Goal: Transaction & Acquisition: Book appointment/travel/reservation

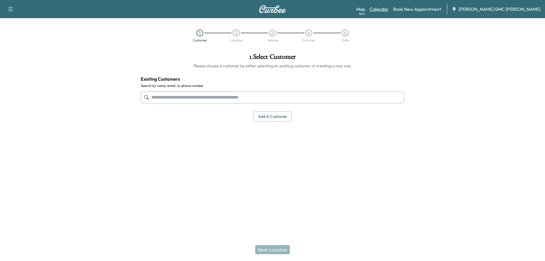
click at [389, 11] on link "Calendar" at bounding box center [379, 9] width 19 height 7
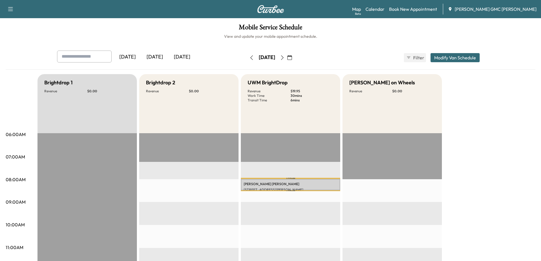
click at [284, 58] on icon "button" at bounding box center [282, 57] width 5 height 5
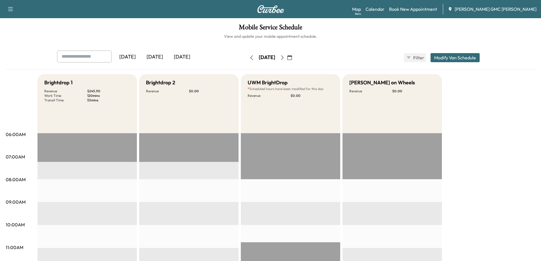
click at [284, 58] on icon "button" at bounding box center [282, 57] width 5 height 5
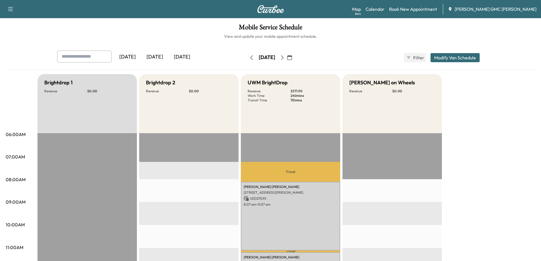
click at [287, 58] on button "button" at bounding box center [282, 57] width 10 height 9
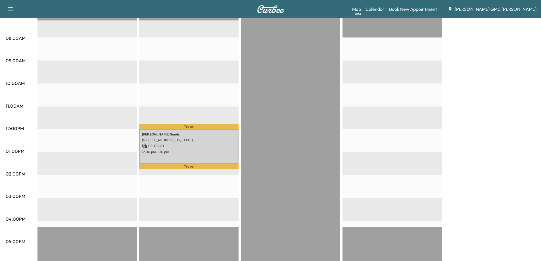
scroll to position [142, 0]
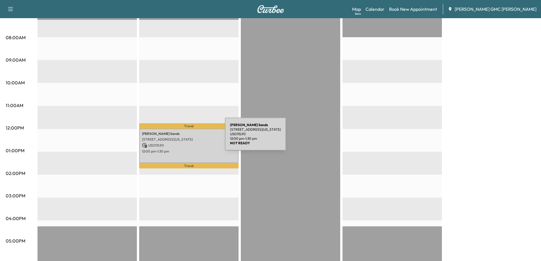
click at [182, 137] on p "[STREET_ADDRESS][US_STATE]" at bounding box center [189, 139] width 94 height 5
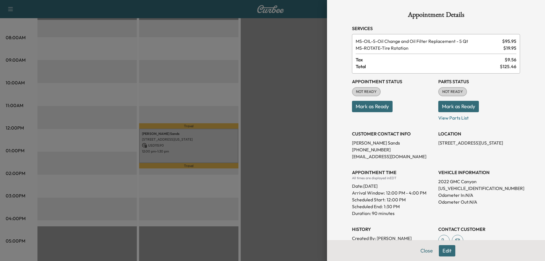
drag, startPoint x: 434, startPoint y: 143, endPoint x: 512, endPoint y: 142, distance: 77.5
click at [512, 142] on p "[STREET_ADDRESS][US_STATE]" at bounding box center [479, 142] width 82 height 7
click at [514, 155] on div "LOCATION [STREET_ADDRESS][US_STATE]" at bounding box center [479, 143] width 82 height 34
click at [277, 111] on div at bounding box center [272, 130] width 545 height 261
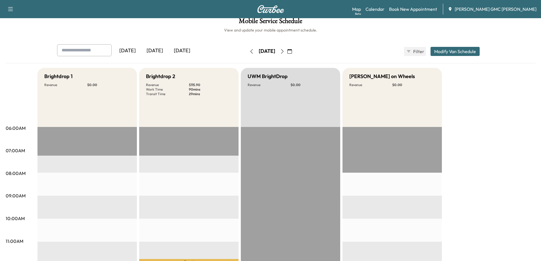
scroll to position [0, 0]
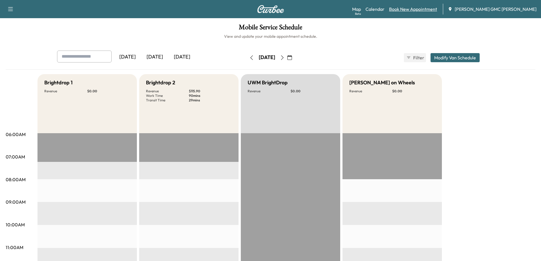
click at [410, 11] on link "Book New Appointment" at bounding box center [413, 9] width 48 height 7
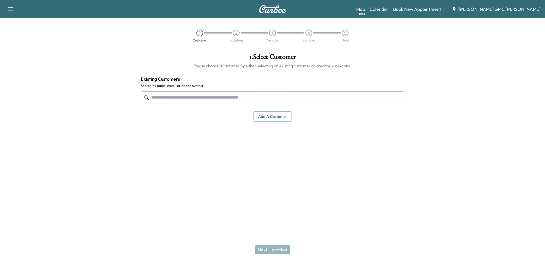
click at [169, 98] on input "text" at bounding box center [272, 97] width 263 height 12
type input "**********"
click at [196, 95] on input "**********" at bounding box center [272, 97] width 263 height 12
click at [436, 10] on link "Book New Appointment" at bounding box center [417, 9] width 48 height 7
click at [270, 56] on h1 "1 . Select Customer" at bounding box center [272, 58] width 263 height 10
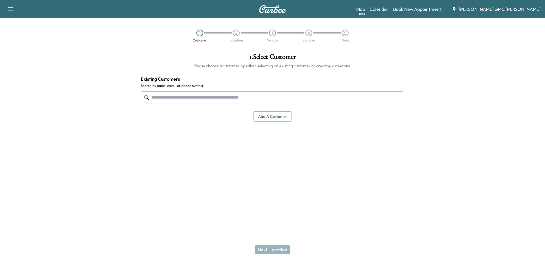
click at [277, 119] on button "Add a customer" at bounding box center [272, 116] width 38 height 11
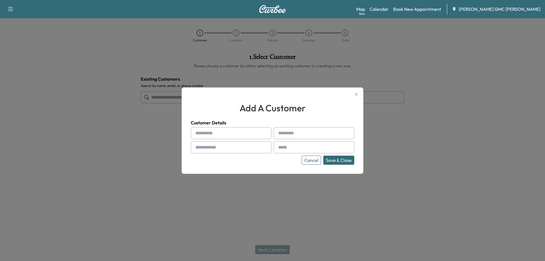
click at [239, 131] on input "text" at bounding box center [231, 133] width 81 height 12
type input "*******"
type input "***"
type input "**********"
click at [341, 158] on button "Save & Close" at bounding box center [338, 160] width 31 height 9
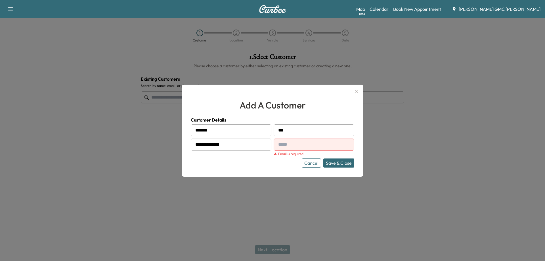
paste input "**********"
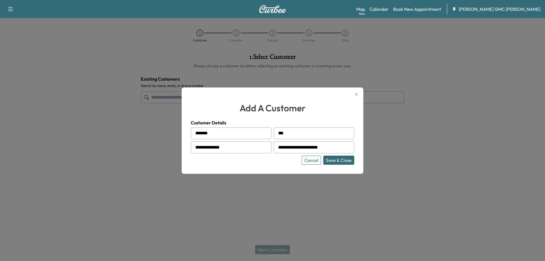
type input "**********"
click at [334, 163] on button "Save & Close" at bounding box center [338, 160] width 31 height 9
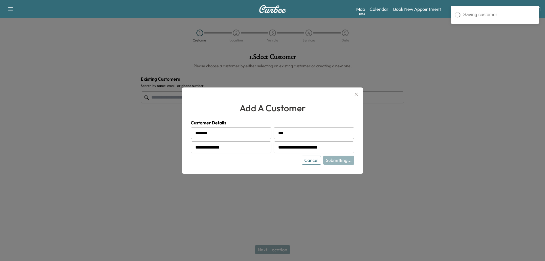
type input "**********"
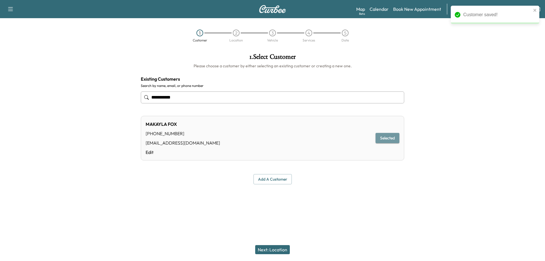
click at [387, 137] on button "Selected" at bounding box center [387, 138] width 24 height 11
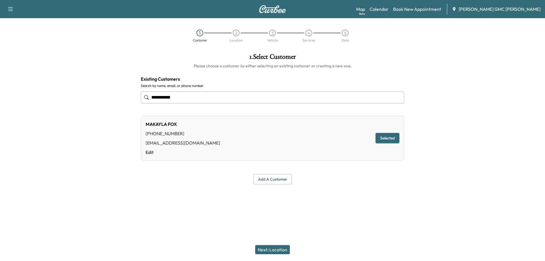
click at [379, 138] on button "Selected" at bounding box center [387, 138] width 24 height 11
click at [266, 254] on button "Next: Location" at bounding box center [272, 249] width 35 height 9
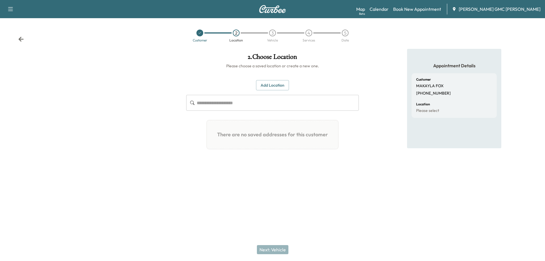
click at [279, 83] on button "Add Location" at bounding box center [272, 85] width 33 height 11
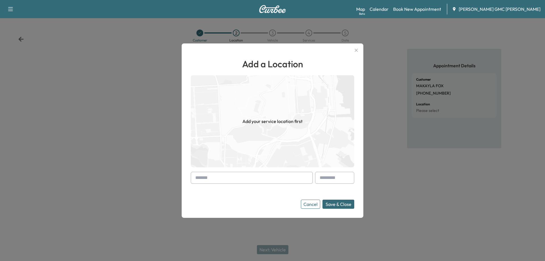
click at [233, 179] on input "text" at bounding box center [252, 178] width 122 height 12
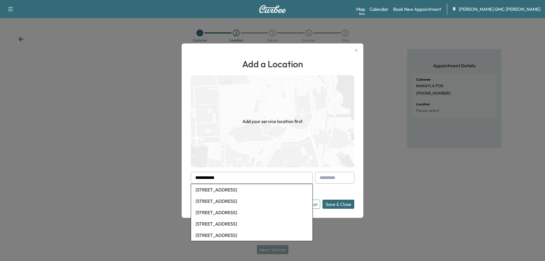
click at [233, 193] on li "[STREET_ADDRESS]" at bounding box center [251, 189] width 121 height 11
type input "**********"
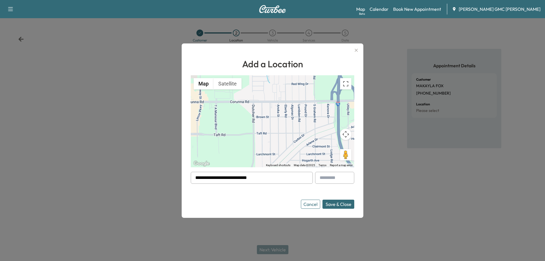
click at [339, 203] on button "Save & Close" at bounding box center [338, 204] width 32 height 9
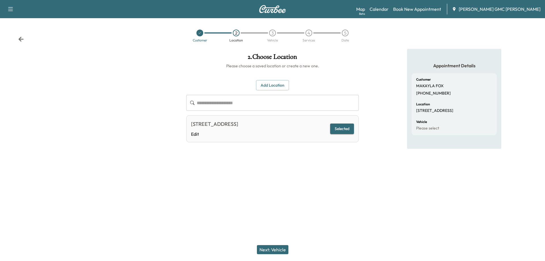
click at [261, 245] on button "Next: Vehicle" at bounding box center [273, 249] width 32 height 9
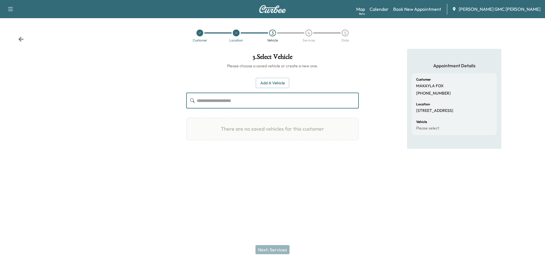
click at [229, 102] on input "text" at bounding box center [278, 101] width 162 height 16
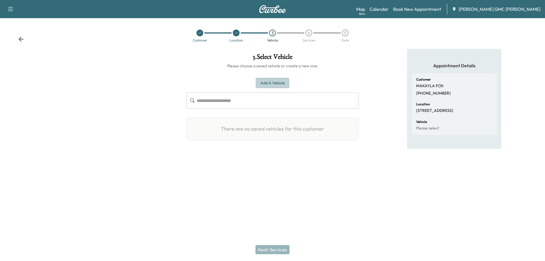
drag, startPoint x: 229, startPoint y: 102, endPoint x: 278, endPoint y: 83, distance: 52.5
click at [278, 83] on button "Add a Vehicle" at bounding box center [272, 83] width 33 height 11
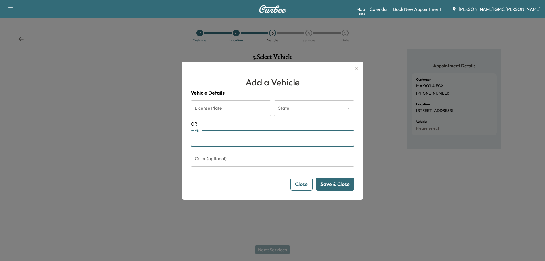
click at [228, 140] on input "VIN" at bounding box center [272, 139] width 163 height 16
paste input "**********"
type input "**********"
click at [328, 188] on button "Save & Close" at bounding box center [335, 184] width 38 height 13
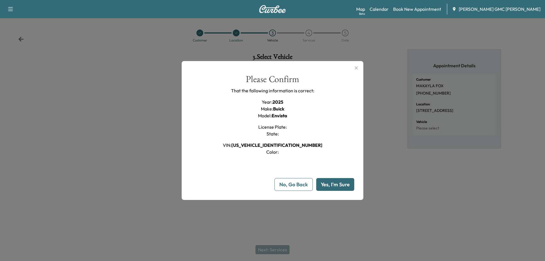
click at [328, 188] on button "Yes, I'm Sure" at bounding box center [335, 184] width 38 height 13
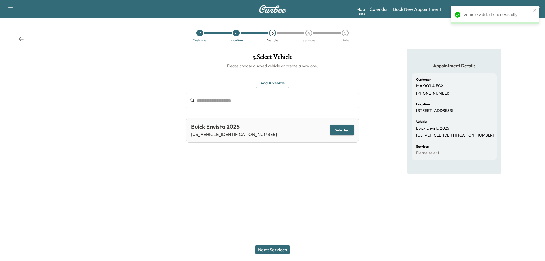
click at [282, 249] on button "Next: Services" at bounding box center [272, 249] width 34 height 9
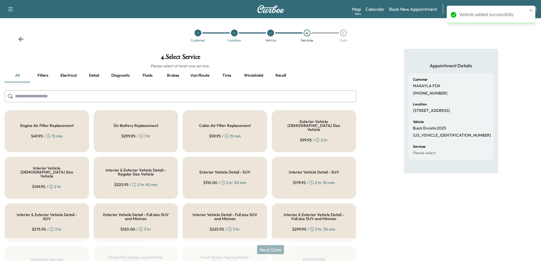
click at [205, 99] on input "text" at bounding box center [180, 96] width 351 height 12
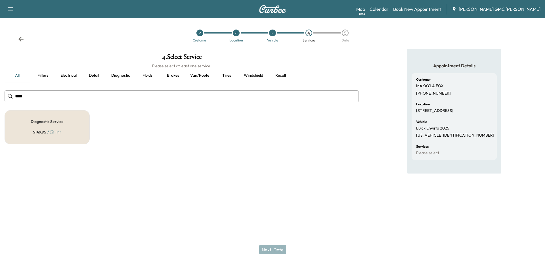
type input "****"
click at [20, 135] on div "Diagnostic Service $ 149.95 / 1 hr" at bounding box center [47, 127] width 85 height 34
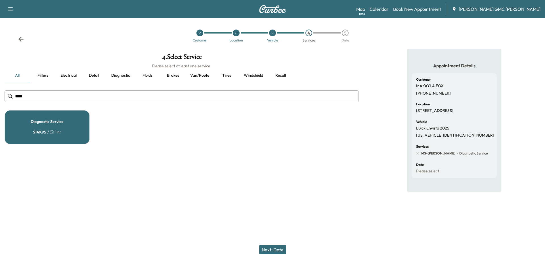
click at [280, 250] on button "Next: Date" at bounding box center [272, 249] width 27 height 9
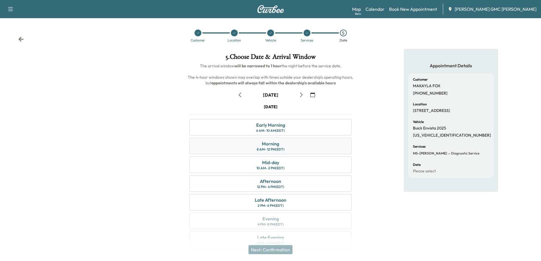
click at [284, 148] on div "8 AM - 12 PM (EDT)" at bounding box center [271, 149] width 28 height 5
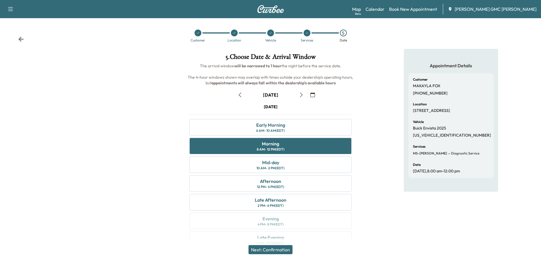
click at [255, 249] on button "Next: Confirmation" at bounding box center [270, 249] width 44 height 9
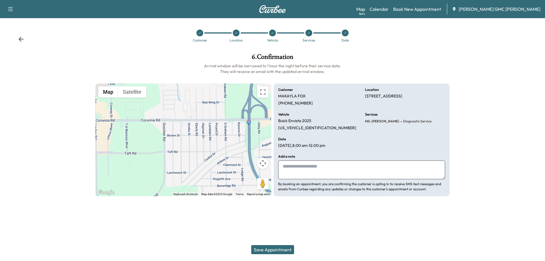
click at [302, 167] on textarea at bounding box center [361, 169] width 167 height 19
type textarea "**********"
click at [279, 246] on button "Save Appointment" at bounding box center [272, 249] width 43 height 9
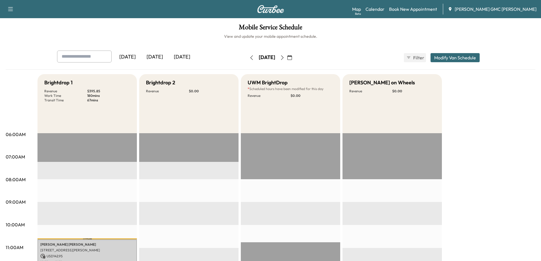
click at [452, 59] on button "Modify Van Schedule" at bounding box center [454, 57] width 49 height 9
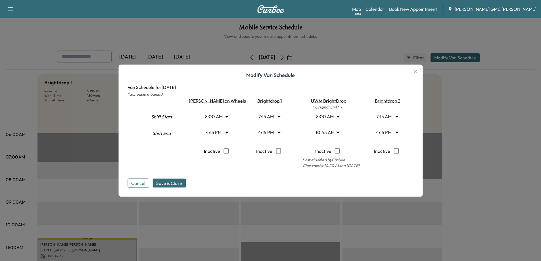
click at [149, 180] on button "Cancel" at bounding box center [138, 182] width 22 height 9
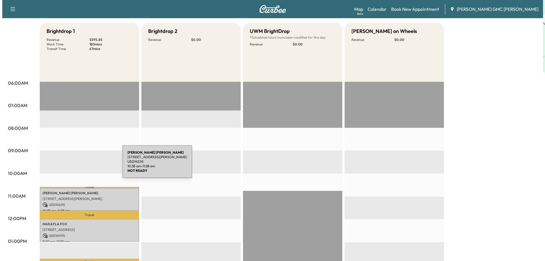
scroll to position [114, 0]
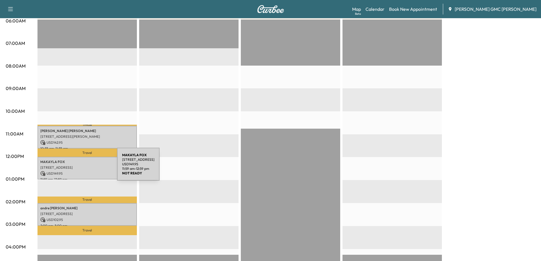
click at [72, 167] on p "[STREET_ADDRESS]" at bounding box center [87, 167] width 94 height 5
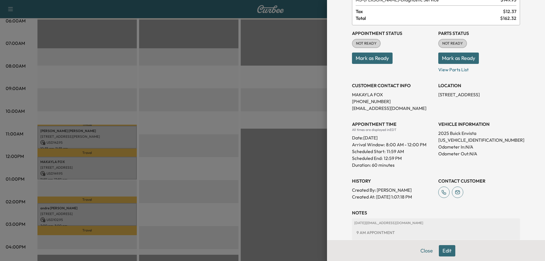
scroll to position [80, 0]
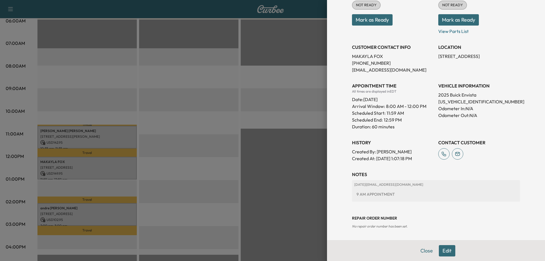
click at [442, 254] on button "Edit" at bounding box center [447, 250] width 16 height 11
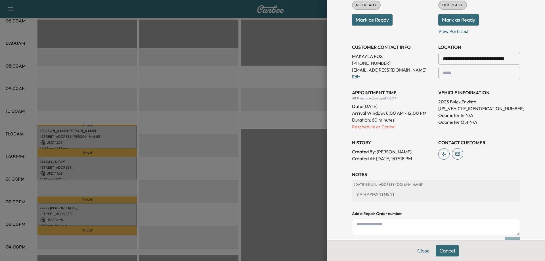
scroll to position [63, 0]
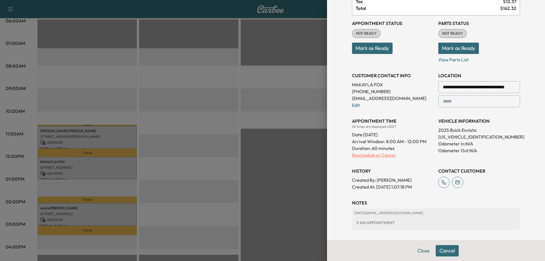
click at [362, 156] on p "Reschedule or Cancel" at bounding box center [393, 155] width 82 height 7
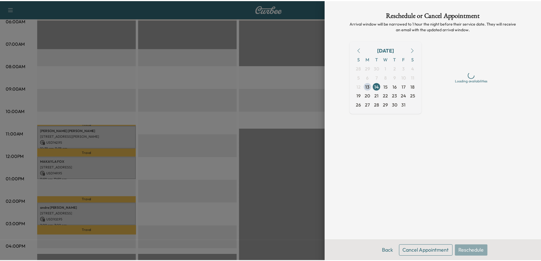
scroll to position [0, 0]
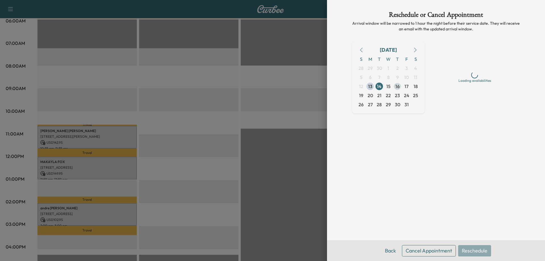
click at [396, 89] on span "16" at bounding box center [397, 86] width 4 height 7
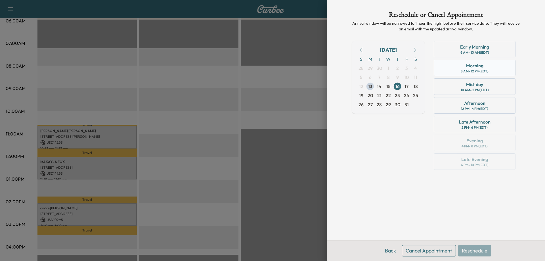
click at [482, 72] on div "8 AM - 12 PM (EDT)" at bounding box center [475, 71] width 28 height 5
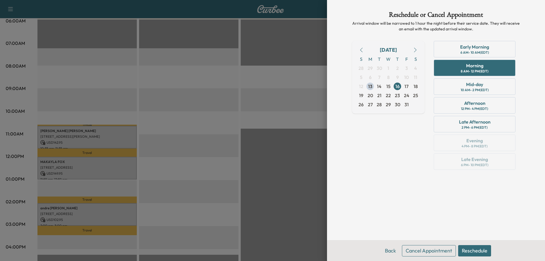
click at [477, 249] on button "Reschedule" at bounding box center [474, 250] width 33 height 11
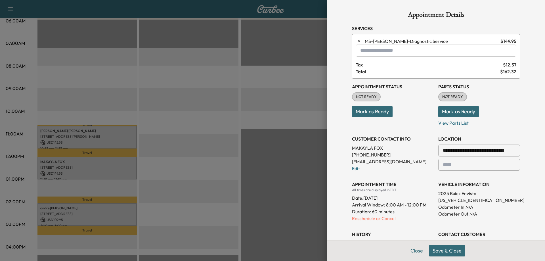
click at [449, 249] on button "Save & Close" at bounding box center [447, 250] width 36 height 11
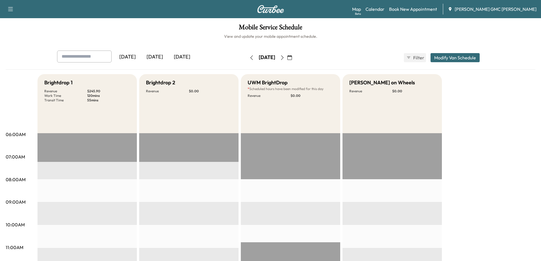
click at [292, 58] on icon "button" at bounding box center [289, 57] width 5 height 5
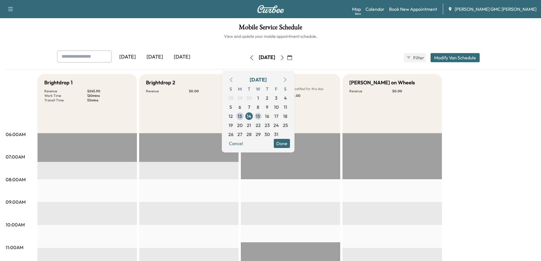
click at [260, 116] on span "15" at bounding box center [258, 116] width 4 height 7
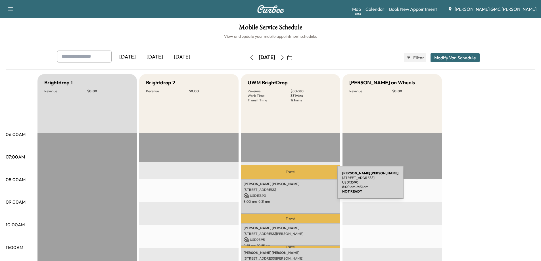
click at [294, 186] on p "[PERSON_NAME]" at bounding box center [290, 184] width 94 height 5
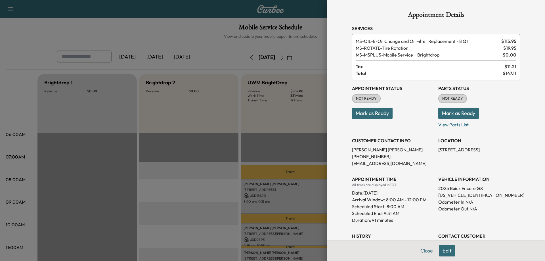
click at [294, 97] on div at bounding box center [272, 130] width 545 height 261
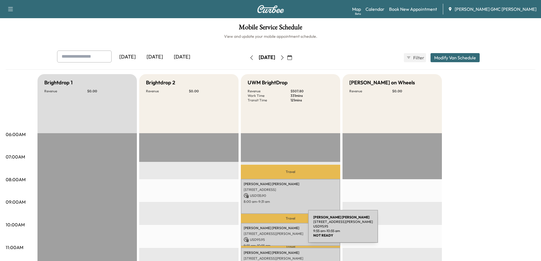
click at [265, 231] on p "[STREET_ADDRESS][PERSON_NAME]" at bounding box center [290, 233] width 94 height 5
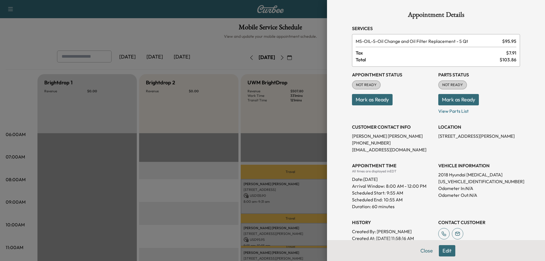
click at [289, 194] on div at bounding box center [272, 130] width 545 height 261
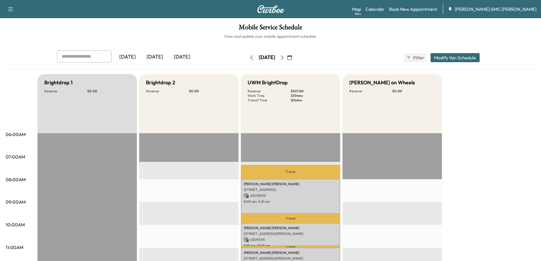
click at [284, 59] on icon "button" at bounding box center [282, 57] width 5 height 5
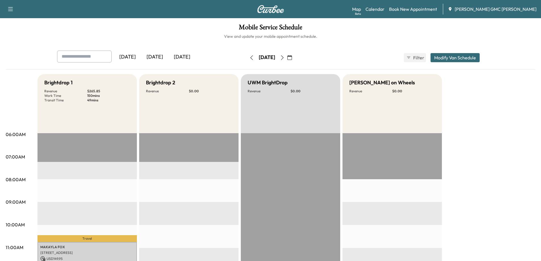
click at [284, 56] on icon "button" at bounding box center [282, 57] width 5 height 5
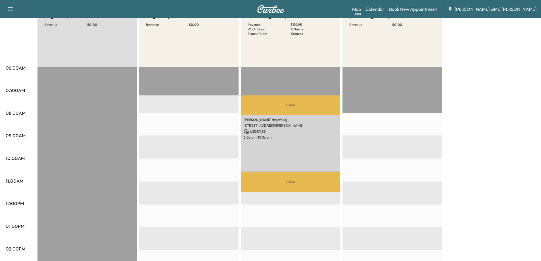
scroll to position [85, 0]
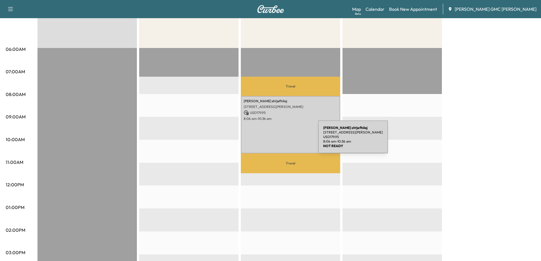
click at [275, 140] on div "[PERSON_NAME] [STREET_ADDRESS] USD 179.95 8:06 am - 10:36 am" at bounding box center [290, 124] width 99 height 57
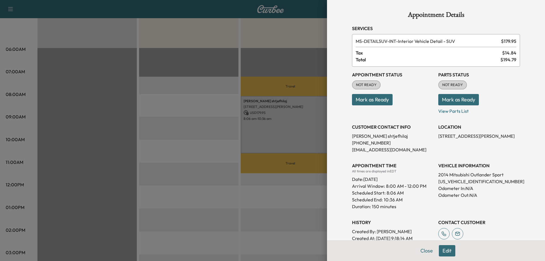
click at [184, 146] on div at bounding box center [272, 130] width 545 height 261
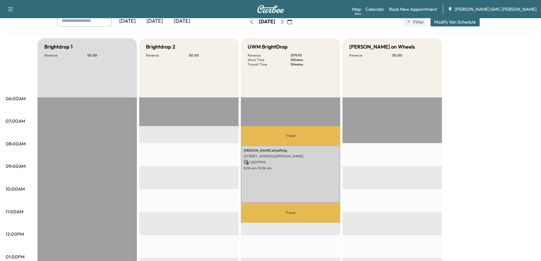
scroll to position [0, 0]
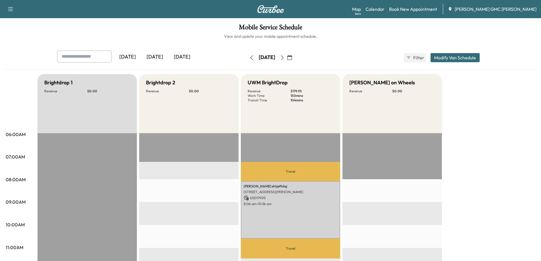
click at [389, 41] on div "Mobile Service Schedule View and update your mobile appointment schedule. [DATE…" at bounding box center [270, 261] width 541 height 487
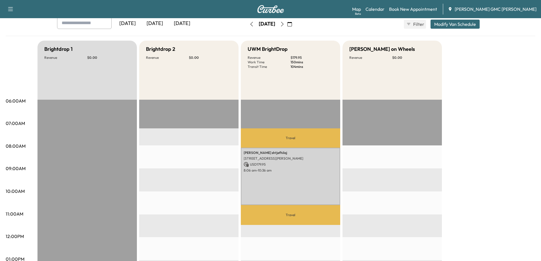
scroll to position [85, 0]
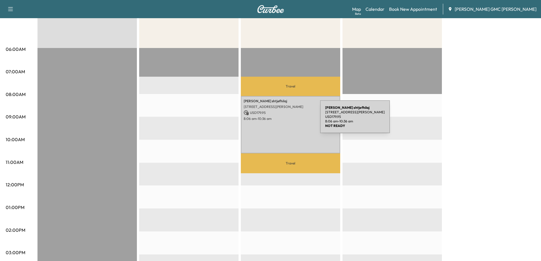
click at [277, 120] on p "8:06 am - 10:36 am" at bounding box center [290, 118] width 94 height 5
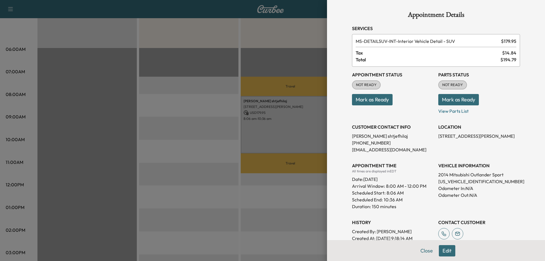
click at [202, 95] on div at bounding box center [272, 130] width 545 height 261
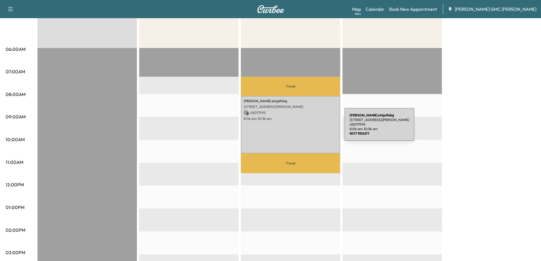
scroll to position [0, 0]
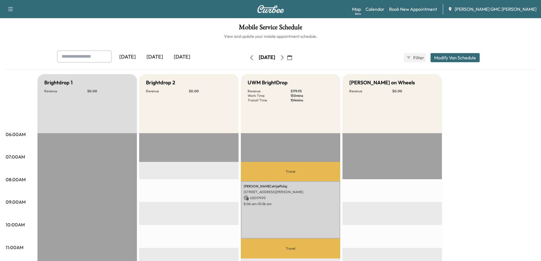
click at [249, 56] on icon "button" at bounding box center [251, 57] width 5 height 5
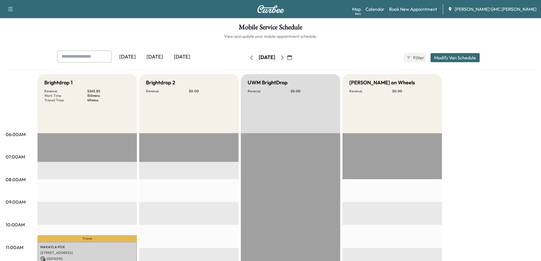
scroll to position [142, 0]
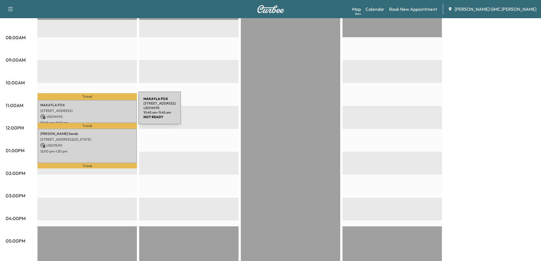
click at [96, 111] on p "[STREET_ADDRESS]" at bounding box center [87, 110] width 94 height 5
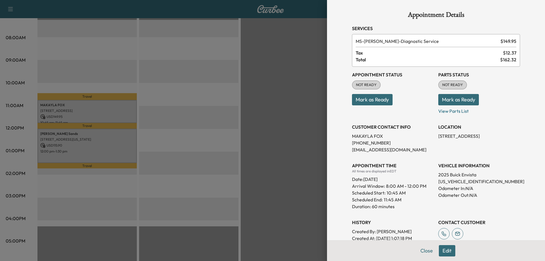
click at [85, 159] on div at bounding box center [272, 130] width 545 height 261
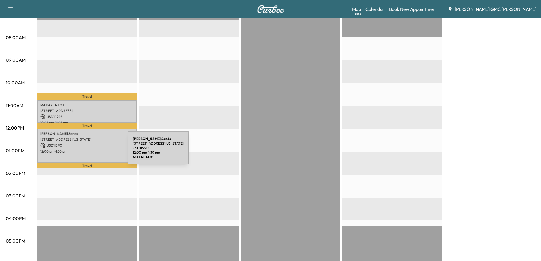
click at [85, 151] on p "12:00 pm - 1:30 pm" at bounding box center [87, 151] width 94 height 5
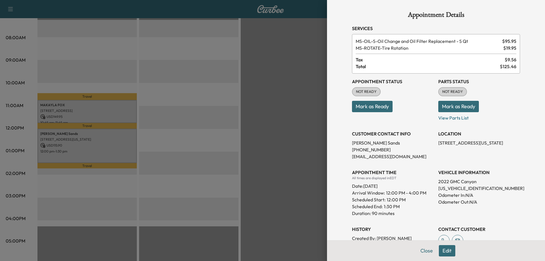
click at [147, 129] on div at bounding box center [272, 130] width 545 height 261
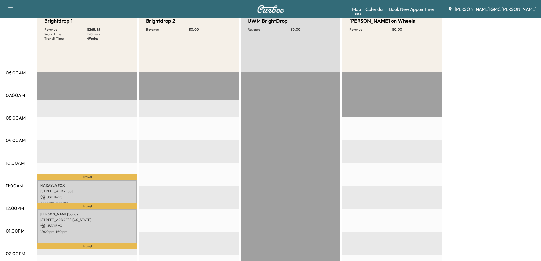
scroll to position [0, 0]
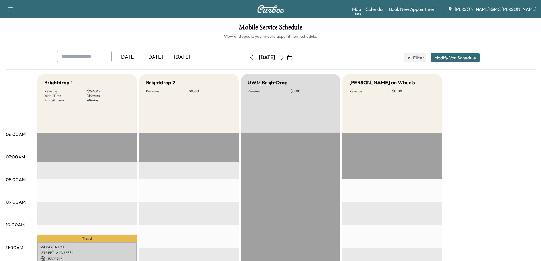
click at [449, 55] on button "Modify Van Schedule" at bounding box center [454, 57] width 49 height 9
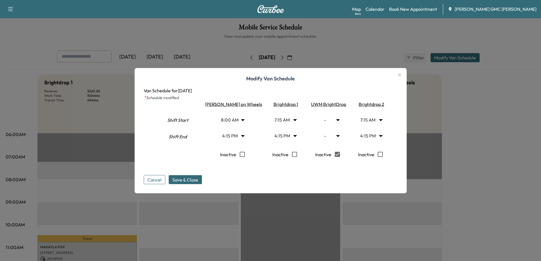
click at [159, 181] on button "Cancel" at bounding box center [155, 179] width 22 height 9
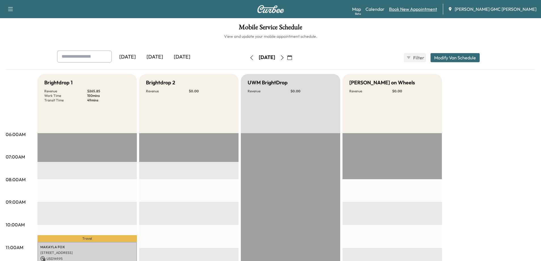
click at [420, 12] on link "Book New Appointment" at bounding box center [413, 9] width 48 height 7
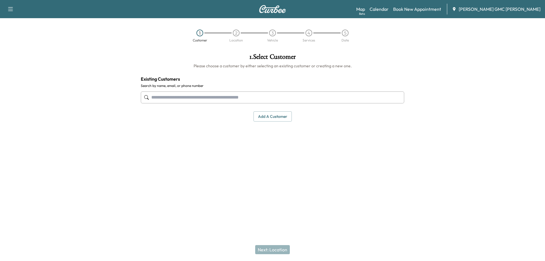
click at [284, 118] on button "Add a customer" at bounding box center [272, 116] width 38 height 11
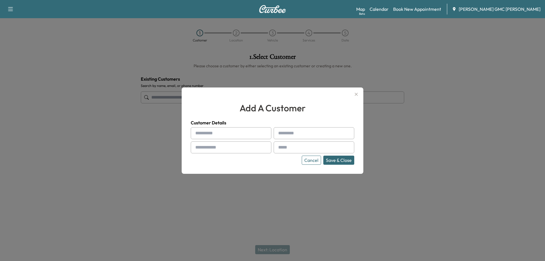
click at [249, 135] on input "text" at bounding box center [231, 133] width 81 height 12
type input "*"
type input "*********"
type input "******"
type input "**********"
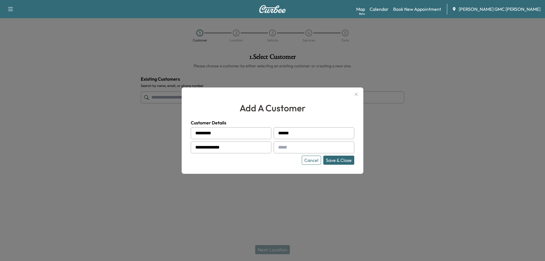
click at [300, 146] on input "text" at bounding box center [314, 147] width 81 height 12
paste input "**********"
type input "**********"
click at [340, 157] on button "Save & Close" at bounding box center [338, 160] width 31 height 9
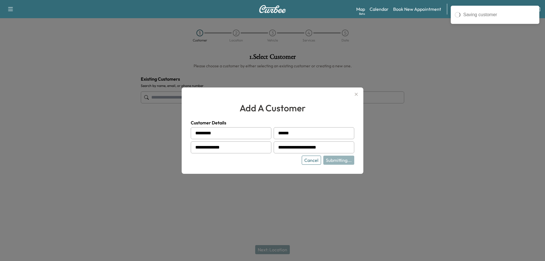
type input "**********"
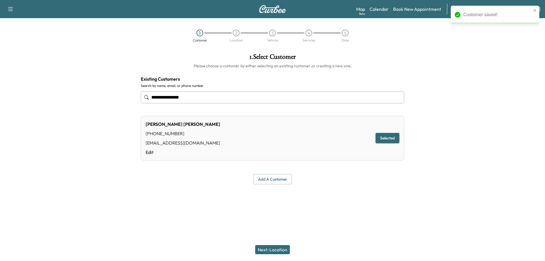
click at [379, 137] on button "Selected" at bounding box center [387, 138] width 24 height 11
click at [276, 250] on button "Next: Location" at bounding box center [272, 249] width 35 height 9
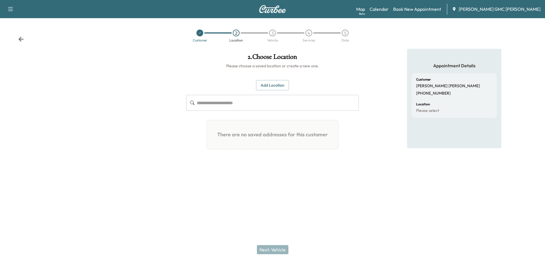
click at [278, 91] on div "Add Location ​ There are no saved addresses for this customer Add a Location Ad…" at bounding box center [272, 117] width 173 height 74
click at [277, 88] on button "Add Location" at bounding box center [272, 85] width 33 height 11
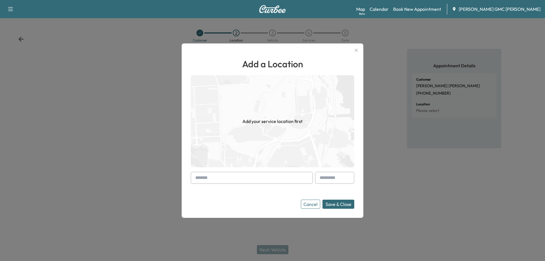
click at [264, 180] on input "text" at bounding box center [252, 178] width 122 height 12
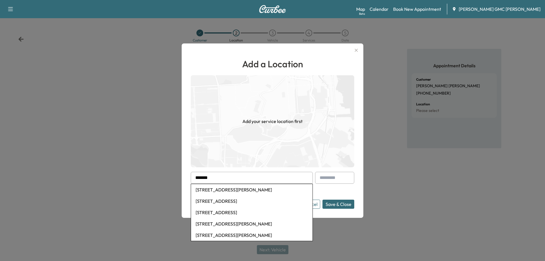
click at [257, 188] on li "[STREET_ADDRESS][PERSON_NAME]" at bounding box center [251, 189] width 121 height 11
type input "**********"
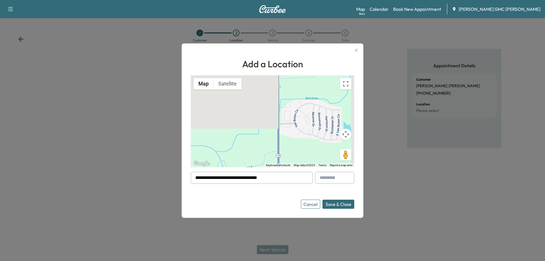
click at [333, 204] on button "Save & Close" at bounding box center [338, 204] width 32 height 9
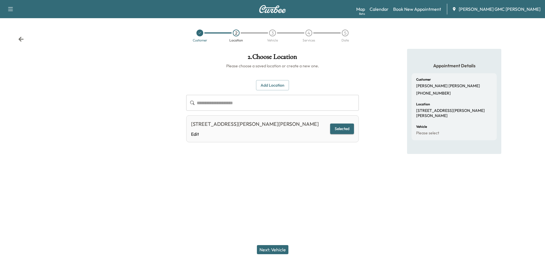
click at [278, 247] on button "Next: Vehicle" at bounding box center [273, 249] width 32 height 9
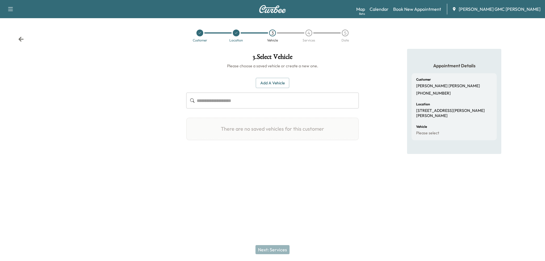
click at [269, 80] on button "Add a Vehicle" at bounding box center [272, 83] width 33 height 11
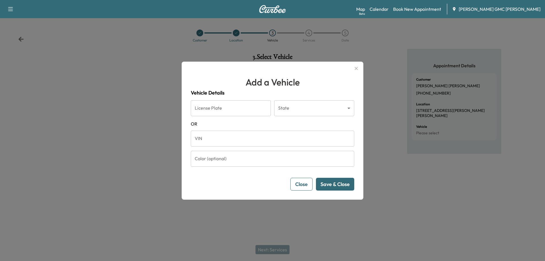
click at [246, 135] on input "VIN" at bounding box center [272, 139] width 163 height 16
paste input "**********"
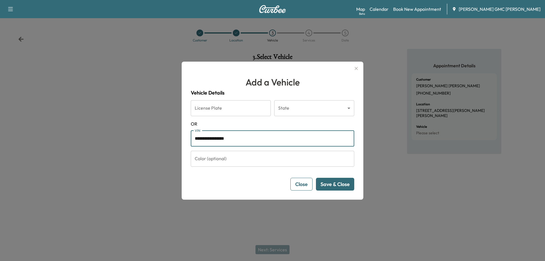
type input "**********"
click at [338, 183] on button "Save & Close" at bounding box center [335, 184] width 38 height 13
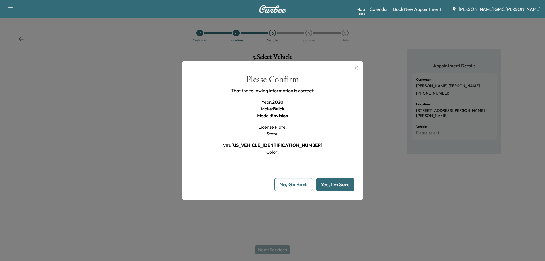
click at [335, 184] on button "Yes, I'm Sure" at bounding box center [335, 184] width 38 height 13
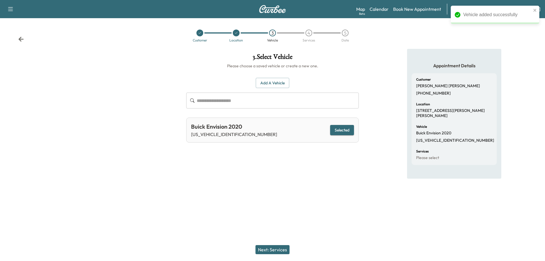
click at [284, 249] on button "Next: Services" at bounding box center [272, 249] width 34 height 9
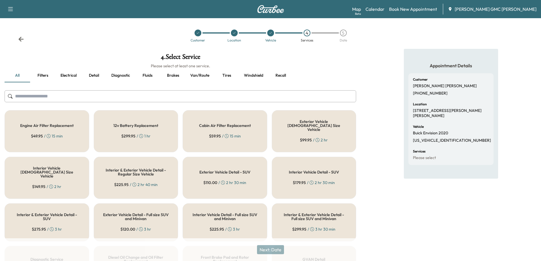
click at [125, 91] on input "text" at bounding box center [180, 96] width 351 height 12
click at [123, 94] on input "text" at bounding box center [180, 96] width 351 height 12
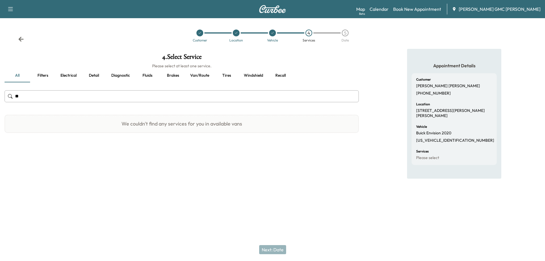
type input "*"
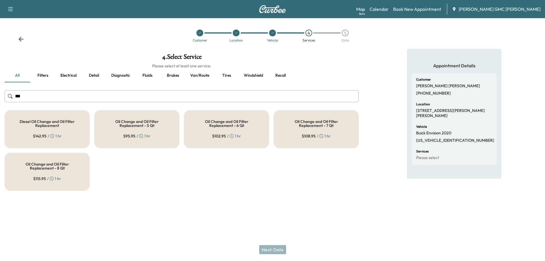
type input "***"
click at [216, 137] on span "$ 102.95" at bounding box center [219, 136] width 14 height 6
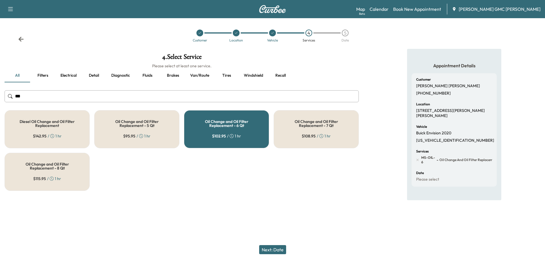
click at [276, 247] on button "Next: Date" at bounding box center [272, 249] width 27 height 9
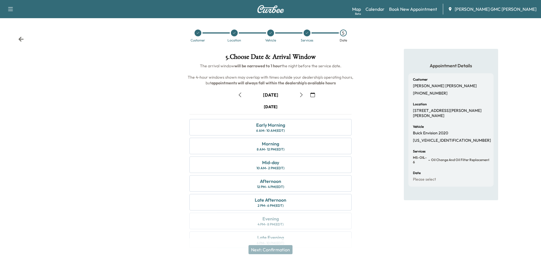
click at [300, 95] on icon "button" at bounding box center [301, 95] width 5 height 5
click at [302, 95] on icon "button" at bounding box center [301, 95] width 3 height 5
click at [288, 170] on div "Mid-day 10 AM - 2 PM (EDT)" at bounding box center [270, 164] width 162 height 16
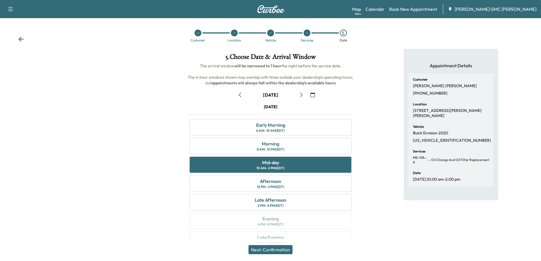
click at [273, 249] on button "Next: Confirmation" at bounding box center [270, 249] width 44 height 9
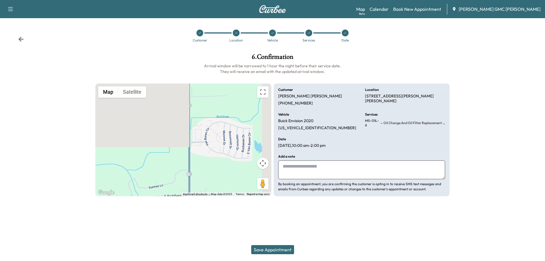
click at [318, 167] on textarea at bounding box center [361, 169] width 167 height 19
type textarea "*"
type textarea "**********"
click at [280, 247] on button "Save Appointment" at bounding box center [272, 249] width 43 height 9
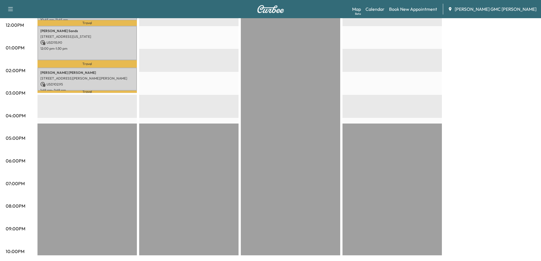
scroll to position [131, 0]
